Goal: Browse casually: Explore the website without a specific task or goal

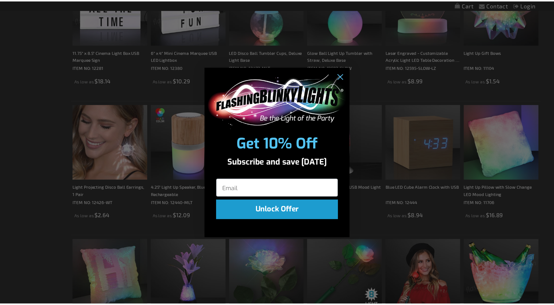
scroll to position [549, 0]
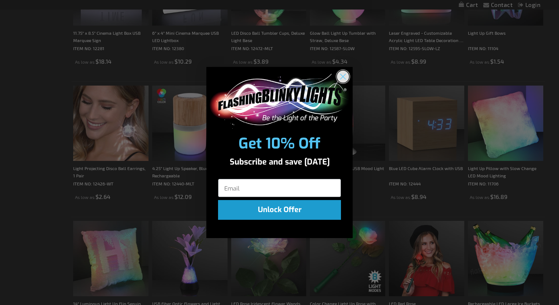
click at [343, 76] on icon "Close dialog" at bounding box center [343, 76] width 5 height 5
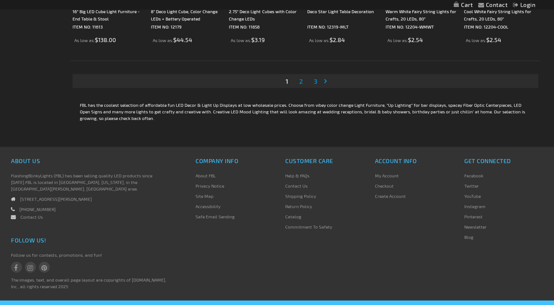
scroll to position [1530, 0]
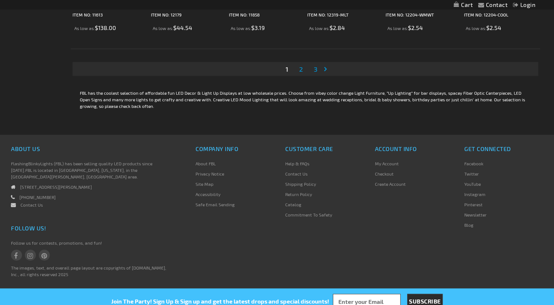
click at [302, 69] on span "2" at bounding box center [301, 69] width 4 height 8
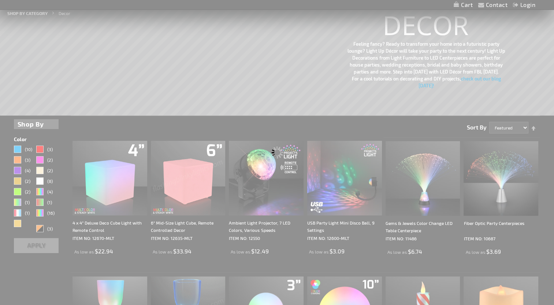
scroll to position [0, 0]
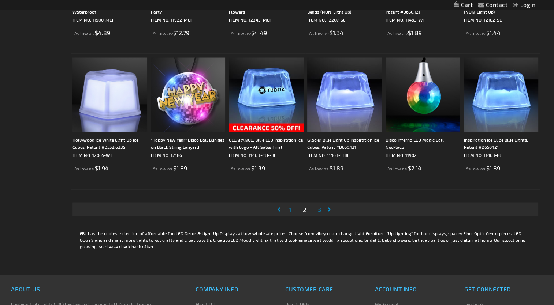
scroll to position [1391, 0]
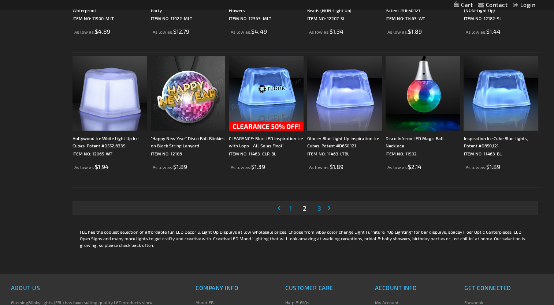
click at [321, 208] on link "Page 3" at bounding box center [319, 208] width 7 height 11
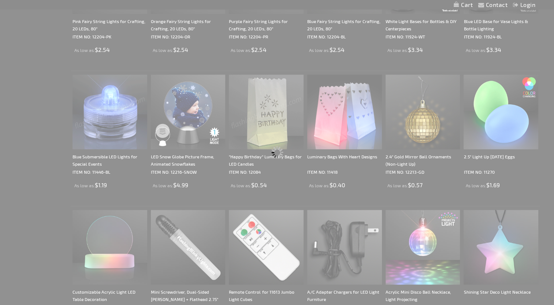
scroll to position [321, 0]
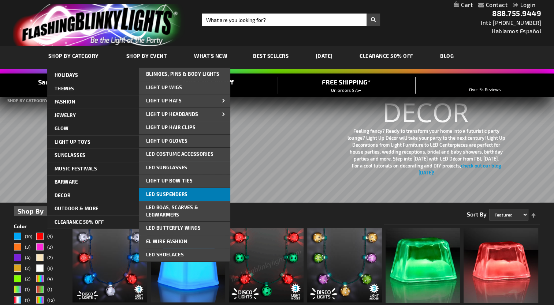
click at [172, 193] on span "LED Suspenders" at bounding box center [167, 194] width 42 height 6
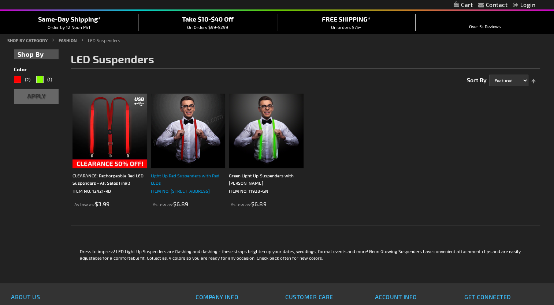
scroll to position [73, 0]
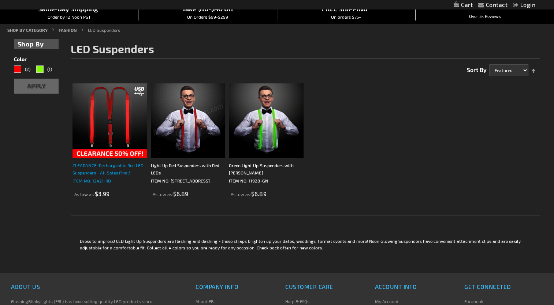
click at [110, 169] on div "CLEARANCE: Rechargeable Red LED Suspenders - All Sales Final!" at bounding box center [109, 169] width 75 height 15
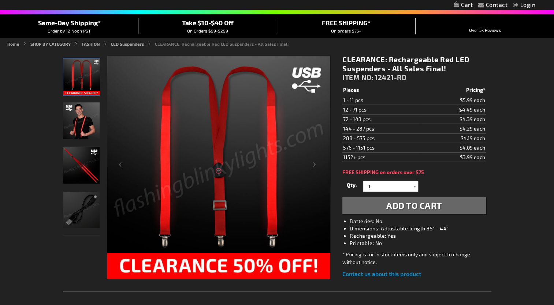
scroll to position [73, 0]
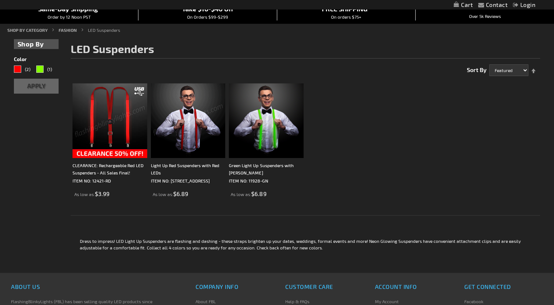
scroll to position [73, 0]
click at [193, 130] on img at bounding box center [188, 120] width 75 height 75
click at [106, 122] on img at bounding box center [109, 120] width 75 height 75
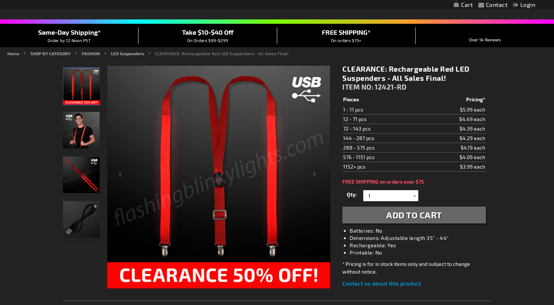
scroll to position [73, 0]
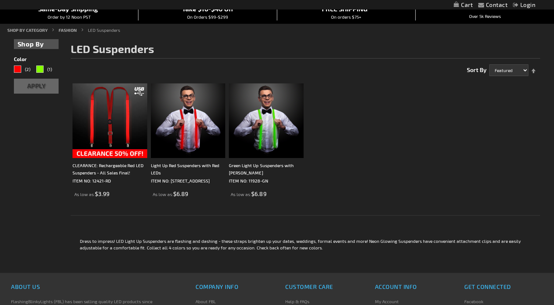
scroll to position [73, 0]
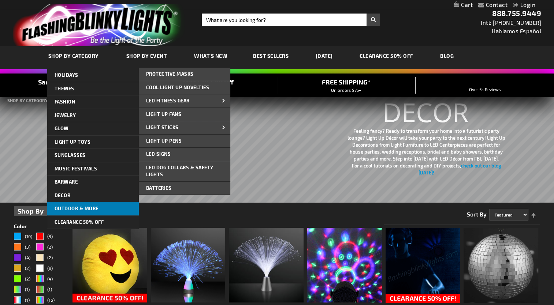
click at [85, 207] on span "Outdoor & More" at bounding box center [77, 209] width 44 height 6
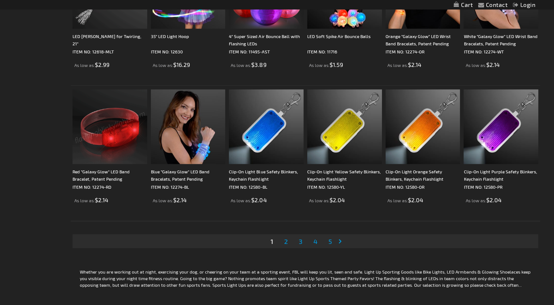
scroll to position [1355, 0]
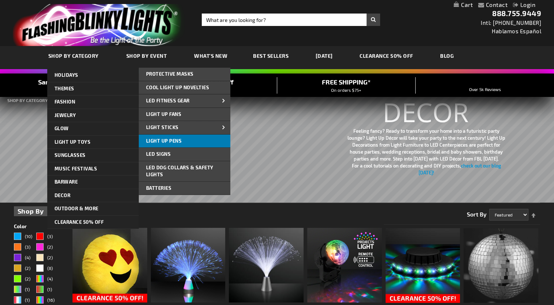
click at [161, 140] on span "Light Up Pens" at bounding box center [164, 141] width 36 height 6
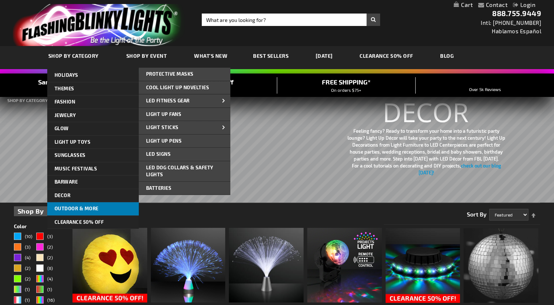
click at [83, 208] on span "Outdoor & More" at bounding box center [77, 209] width 44 height 6
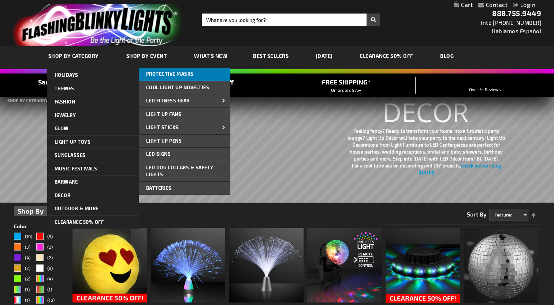
click at [171, 73] on span "Protective Masks" at bounding box center [170, 74] width 48 height 6
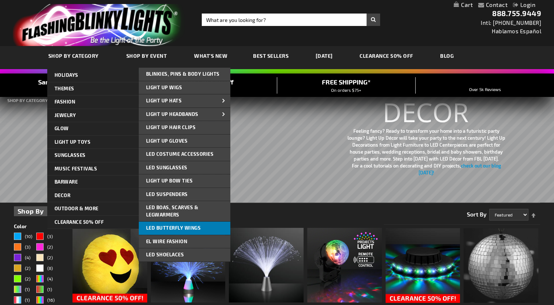
click at [185, 227] on span "LED Butterfly Wings" at bounding box center [173, 228] width 55 height 6
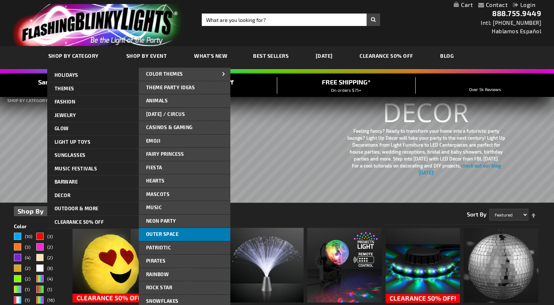
click at [171, 234] on span "Outer Space" at bounding box center [162, 234] width 33 height 6
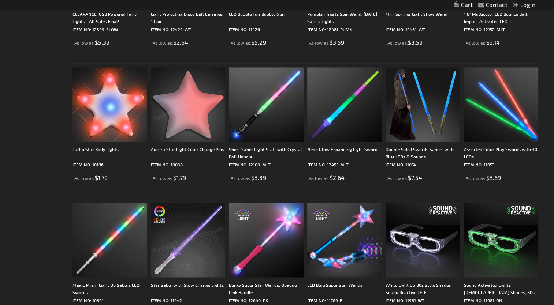
scroll to position [1391, 0]
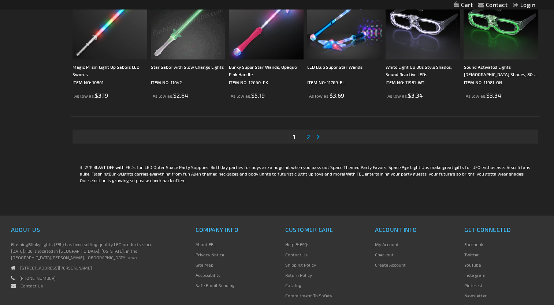
click at [308, 136] on span "2" at bounding box center [308, 137] width 4 height 8
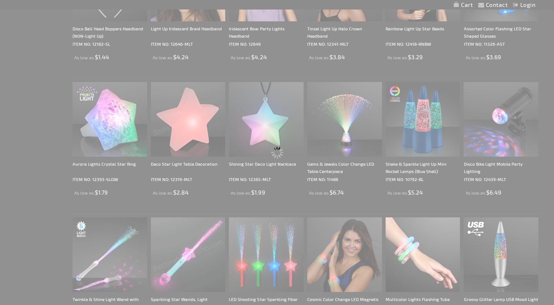
scroll to position [368, 0]
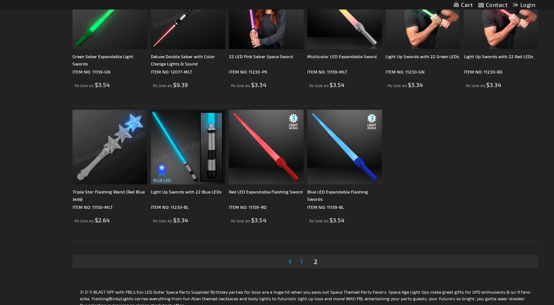
scroll to position [403, 0]
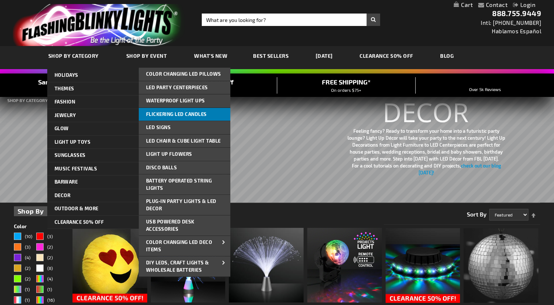
click at [175, 113] on span "Flickering LED Candles" at bounding box center [176, 114] width 61 height 6
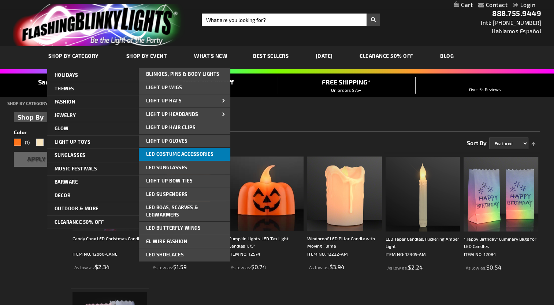
click at [171, 153] on span "LED Costume Accessories" at bounding box center [180, 154] width 68 height 6
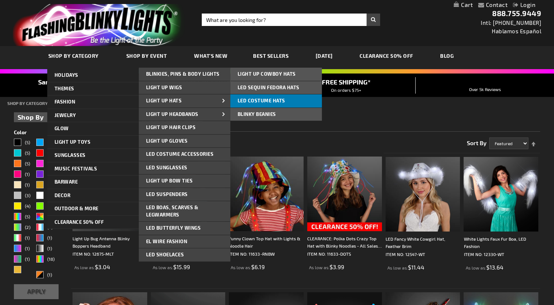
click at [252, 99] on span "LED Costume Hats" at bounding box center [262, 101] width 48 height 6
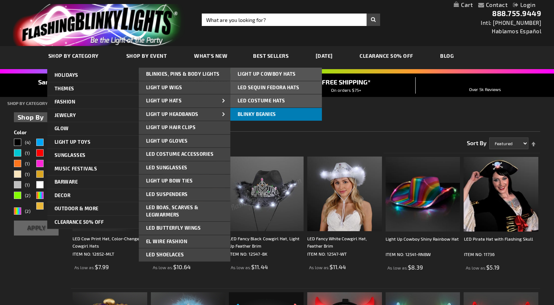
click at [262, 112] on span "Blinky Beanies" at bounding box center [257, 114] width 38 height 6
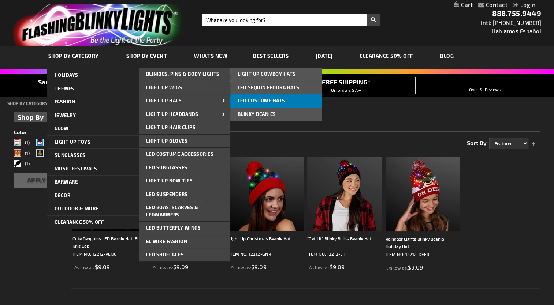
click at [259, 98] on span "LED Costume Hats" at bounding box center [262, 101] width 48 height 6
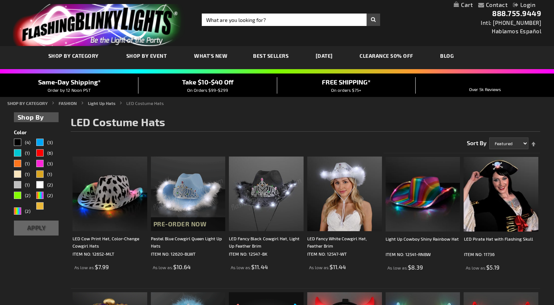
click at [208, 55] on span "What's New" at bounding box center [210, 56] width 33 height 6
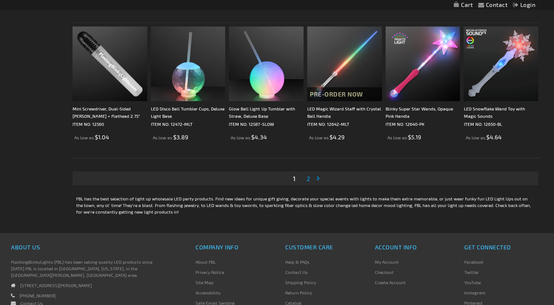
scroll to position [1391, 0]
